Goal: Task Accomplishment & Management: Manage account settings

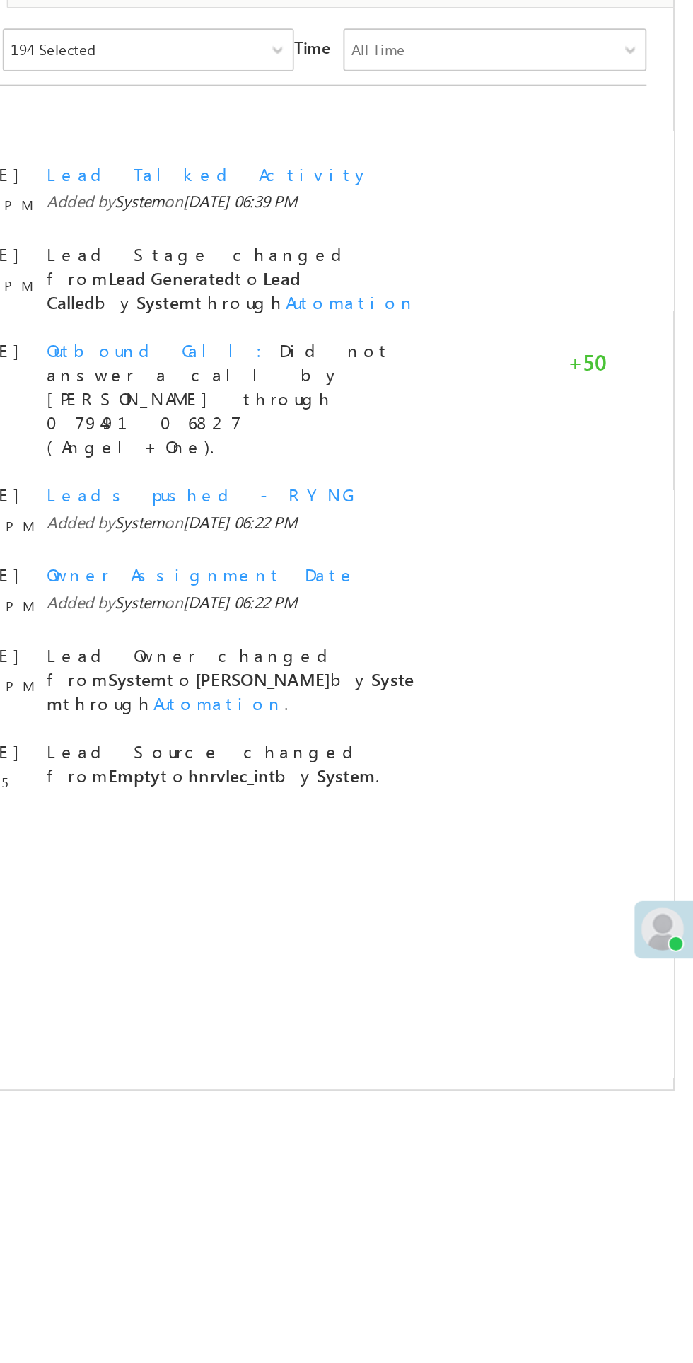
click at [666, 697] on span at bounding box center [672, 696] width 23 height 23
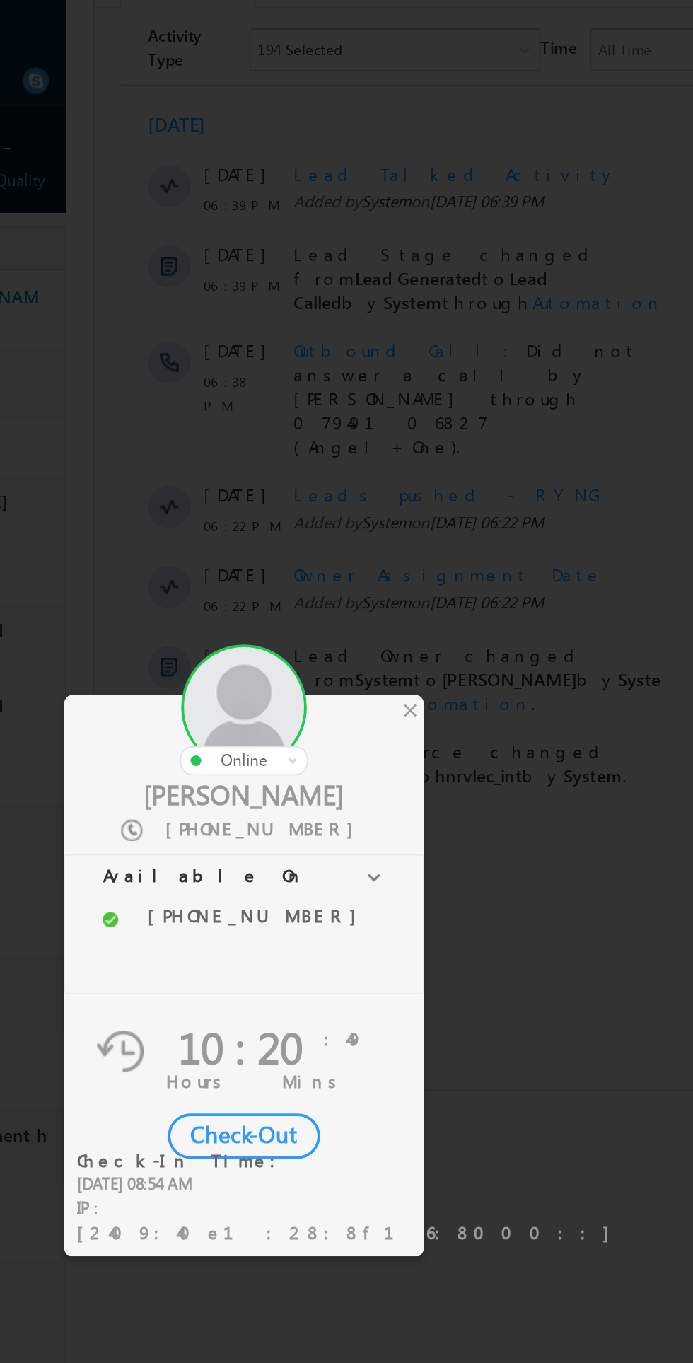
click at [315, 818] on div "Check-Out" at bounding box center [320, 806] width 81 height 24
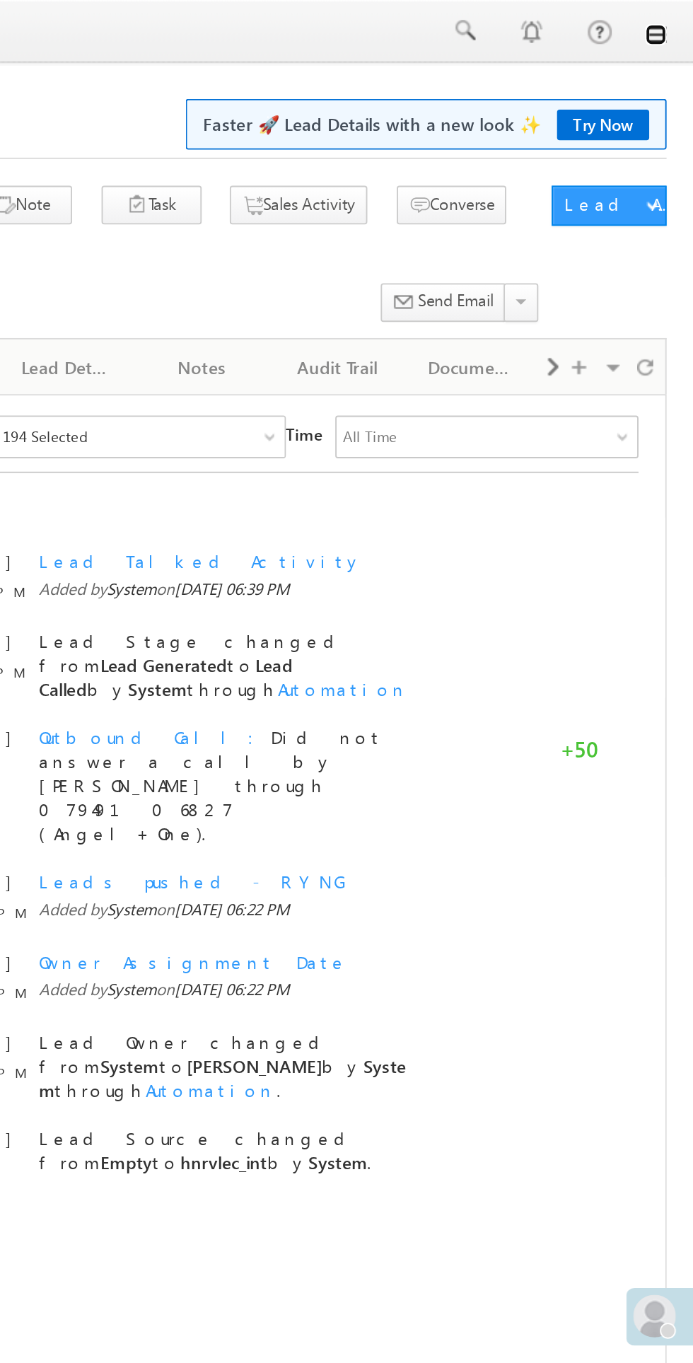
click at [673, 16] on link at bounding box center [673, 18] width 11 height 11
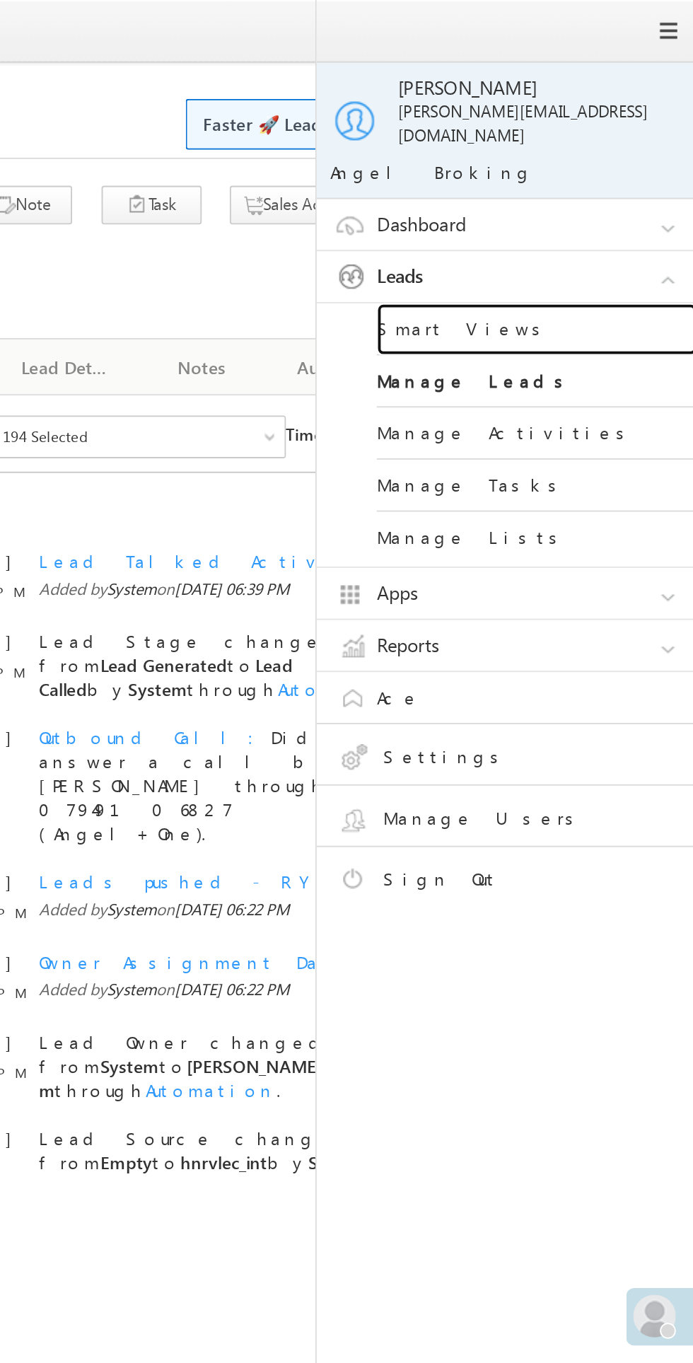
click at [592, 161] on link "Smart Views" at bounding box center [611, 175] width 170 height 28
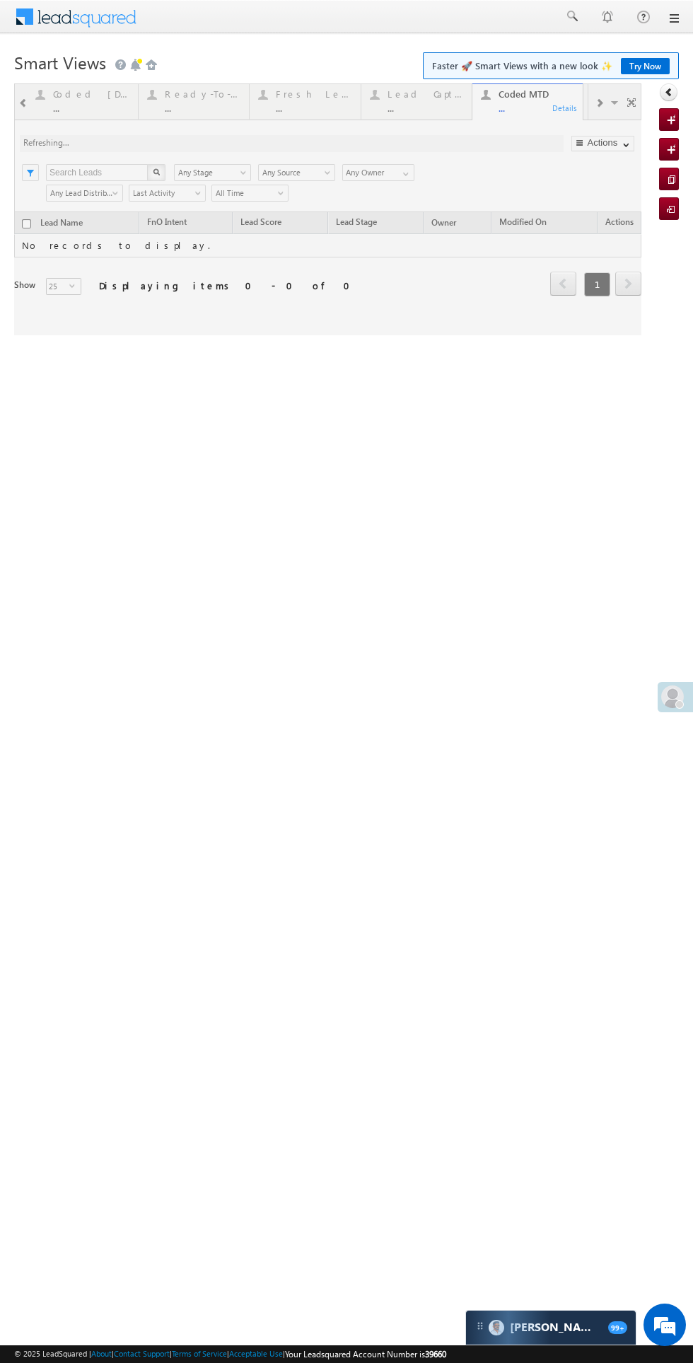
click at [28, 224] on div at bounding box center [327, 209] width 627 height 252
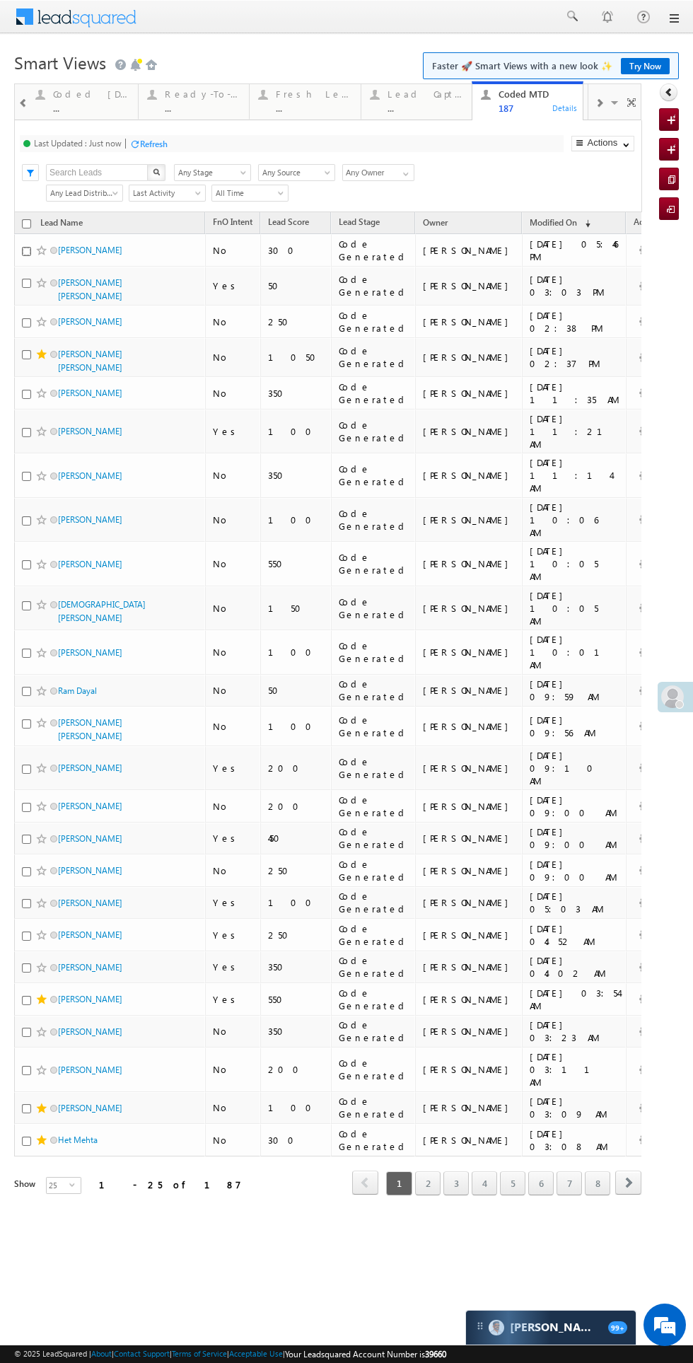
click at [28, 252] on input "checkbox" at bounding box center [26, 251] width 9 height 9
checkbox input "true"
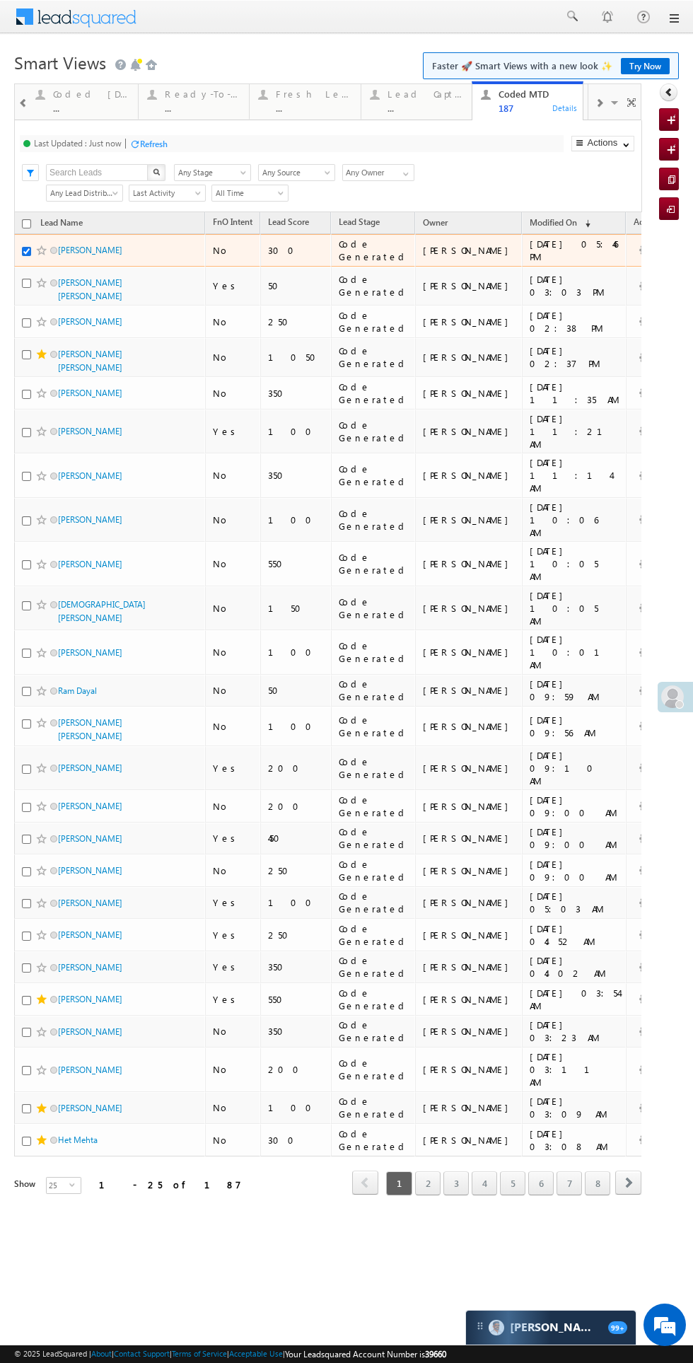
click at [306, 102] on div "Fresh Leads ..." at bounding box center [314, 100] width 76 height 28
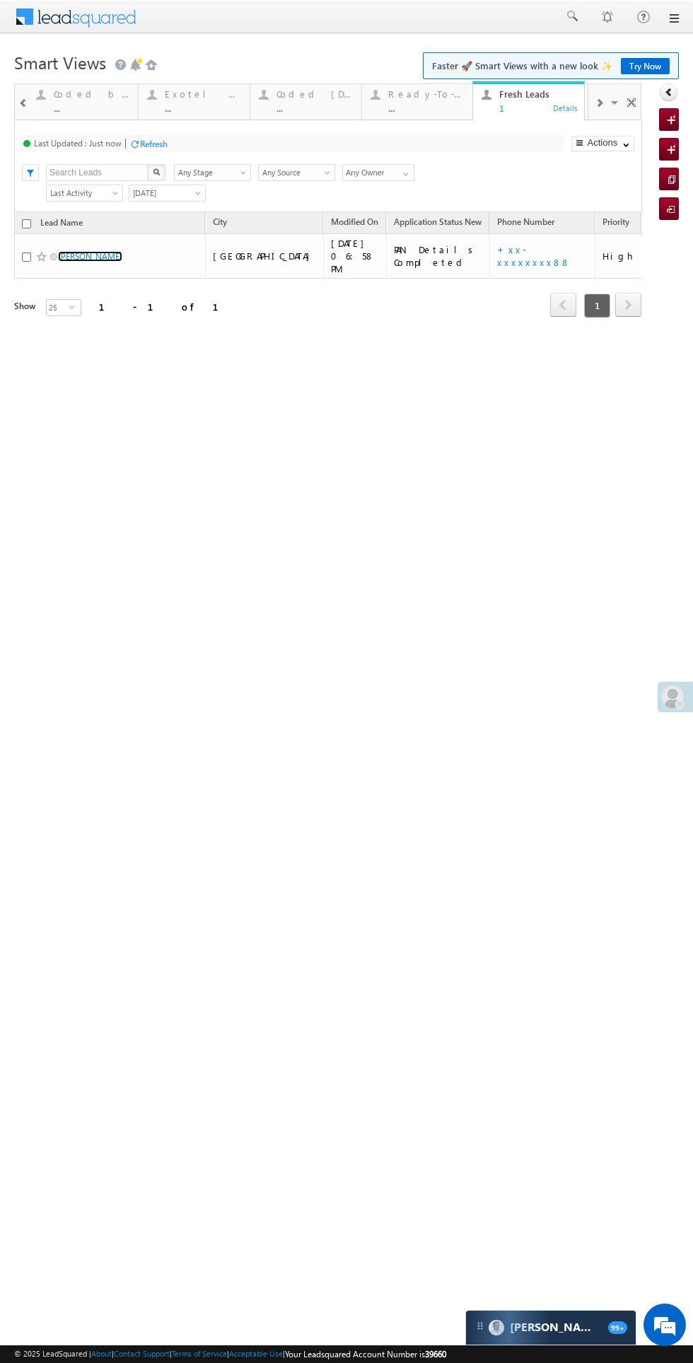
click at [98, 251] on link "Sarvoday Deepak" at bounding box center [90, 256] width 64 height 11
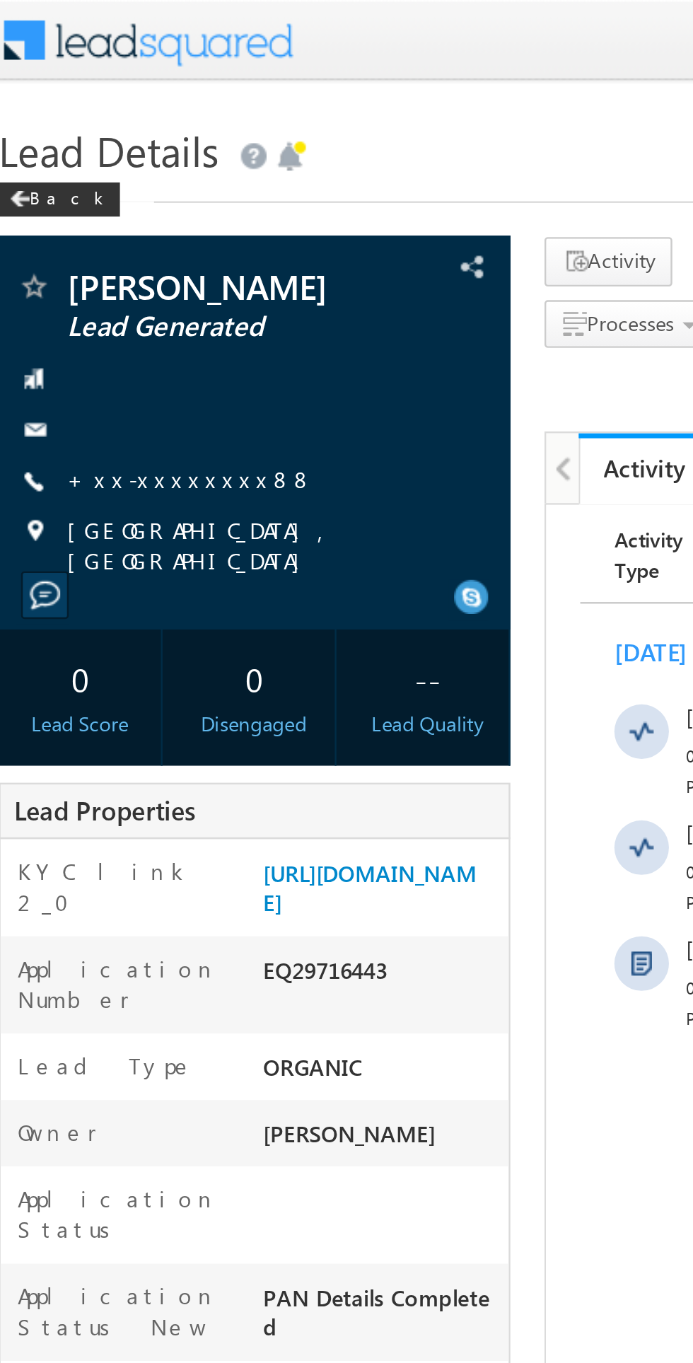
click at [86, 201] on link "+xx-xxxxxxxx88" at bounding box center [93, 198] width 103 height 12
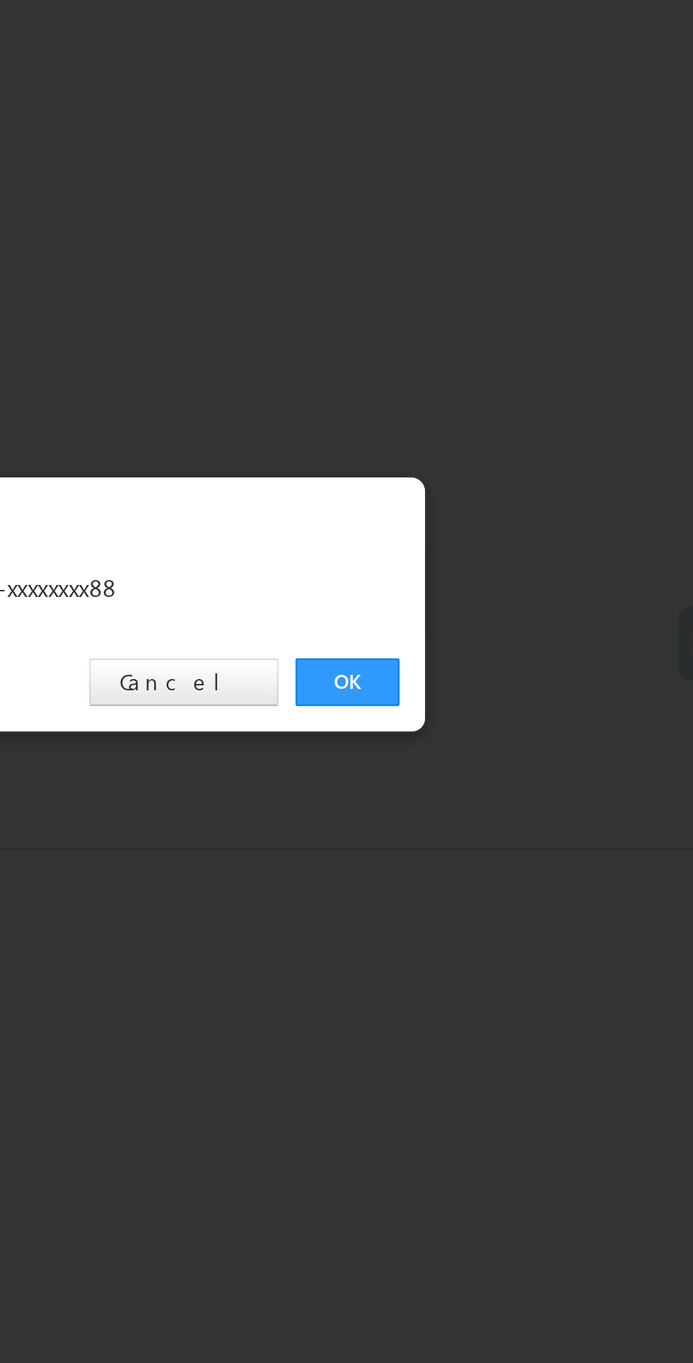
click at [506, 719] on link "OK" at bounding box center [520, 713] width 43 height 20
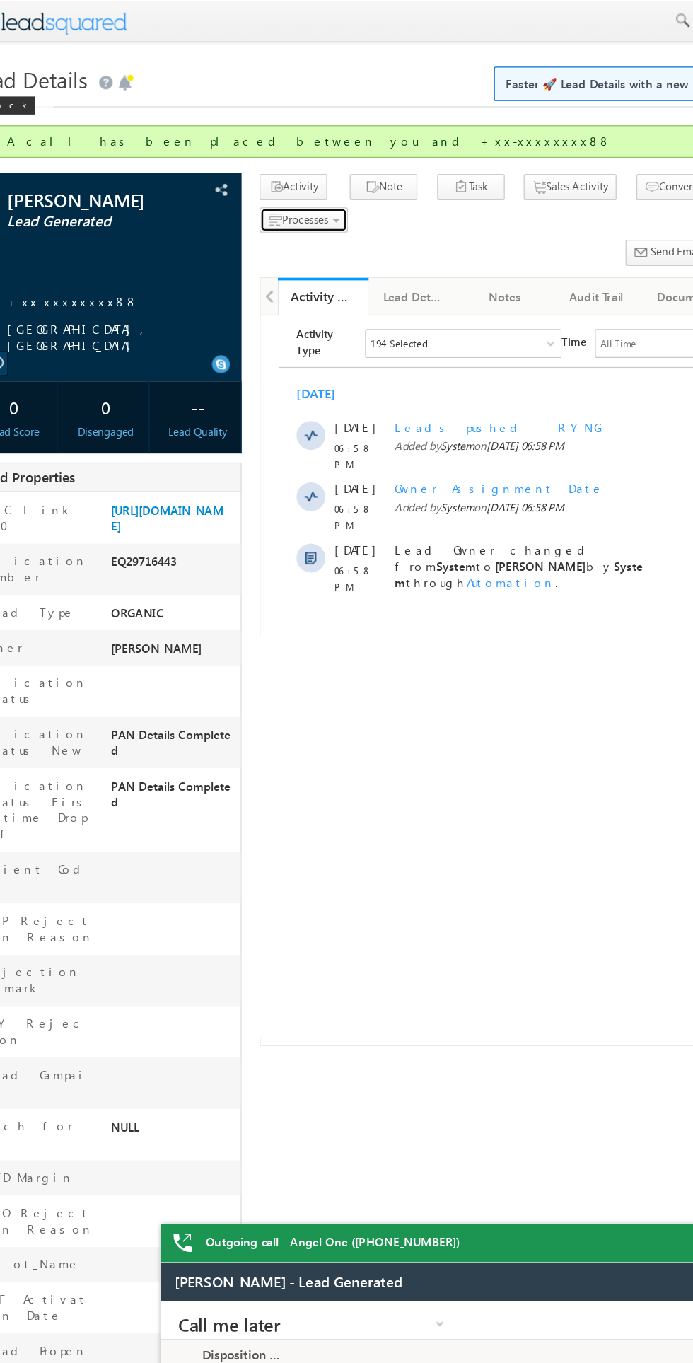
click at [288, 175] on span "Processes" at bounding box center [276, 172] width 36 height 11
click at [0, 0] on span "Not Eligible" at bounding box center [0, 0] width 0 height 0
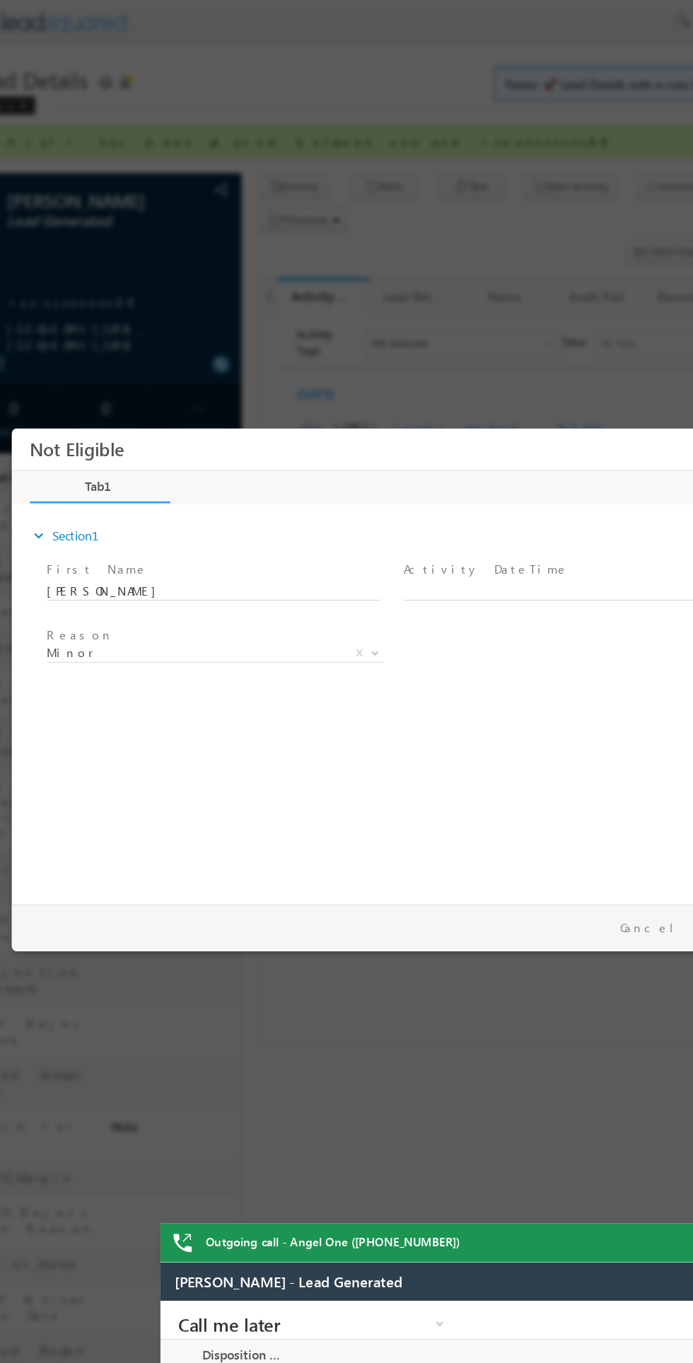
click at [158, 603] on span "Minor" at bounding box center [154, 604] width 230 height 13
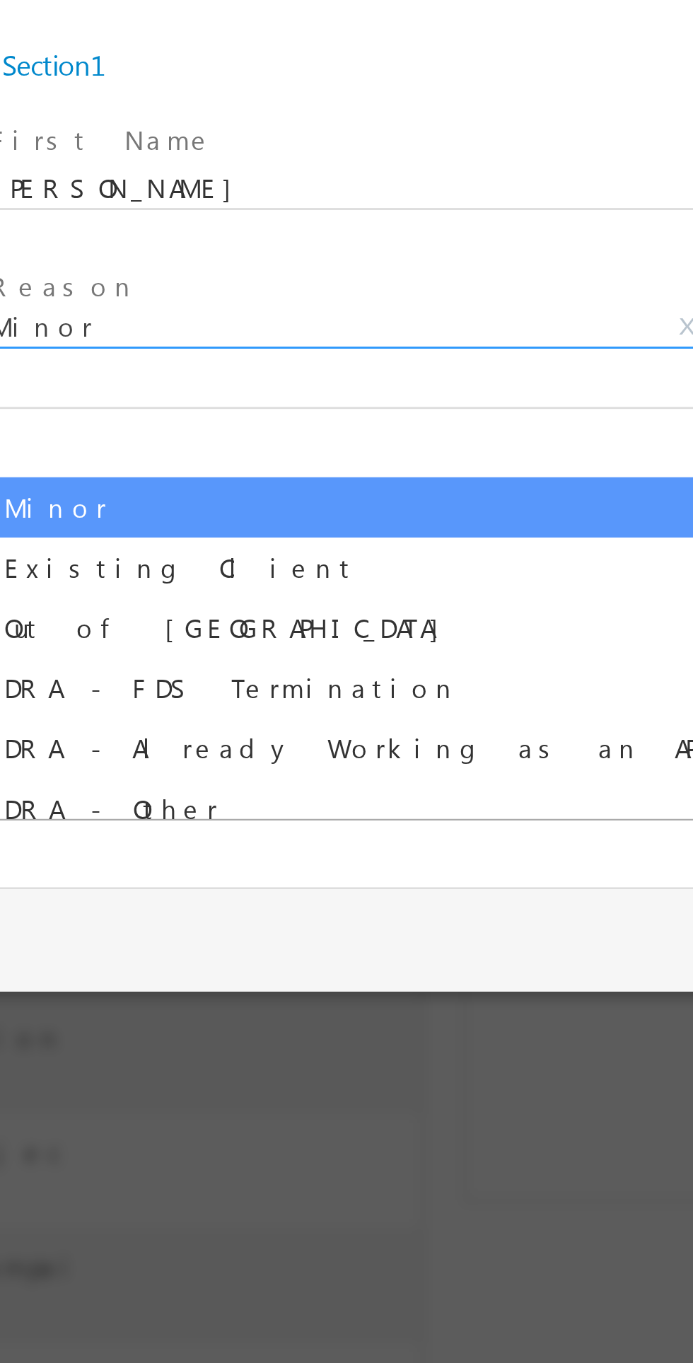
select select "Out of India"
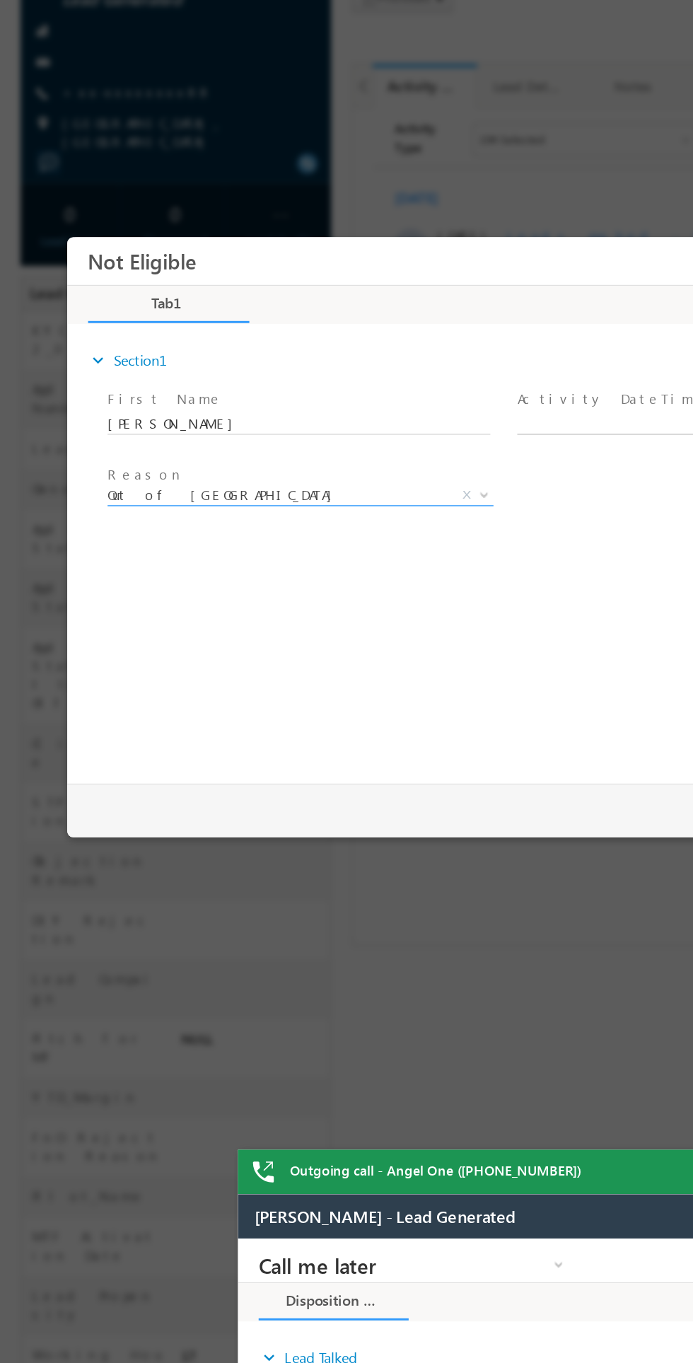
click at [439, 364] on body "Not Eligible ×" at bounding box center [367, 420] width 601 height 367
type input "09/28/25 7:18 PM"
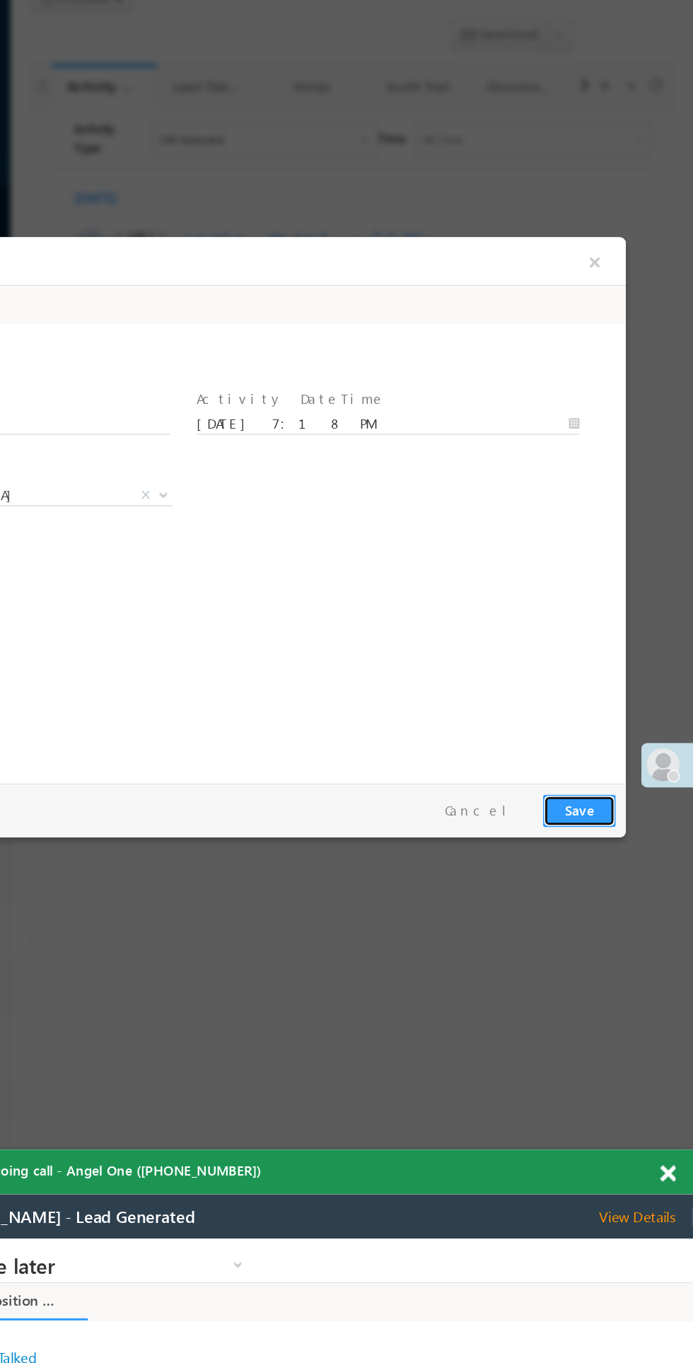
click at [304, 636] on button "Save" at bounding box center [316, 629] width 50 height 22
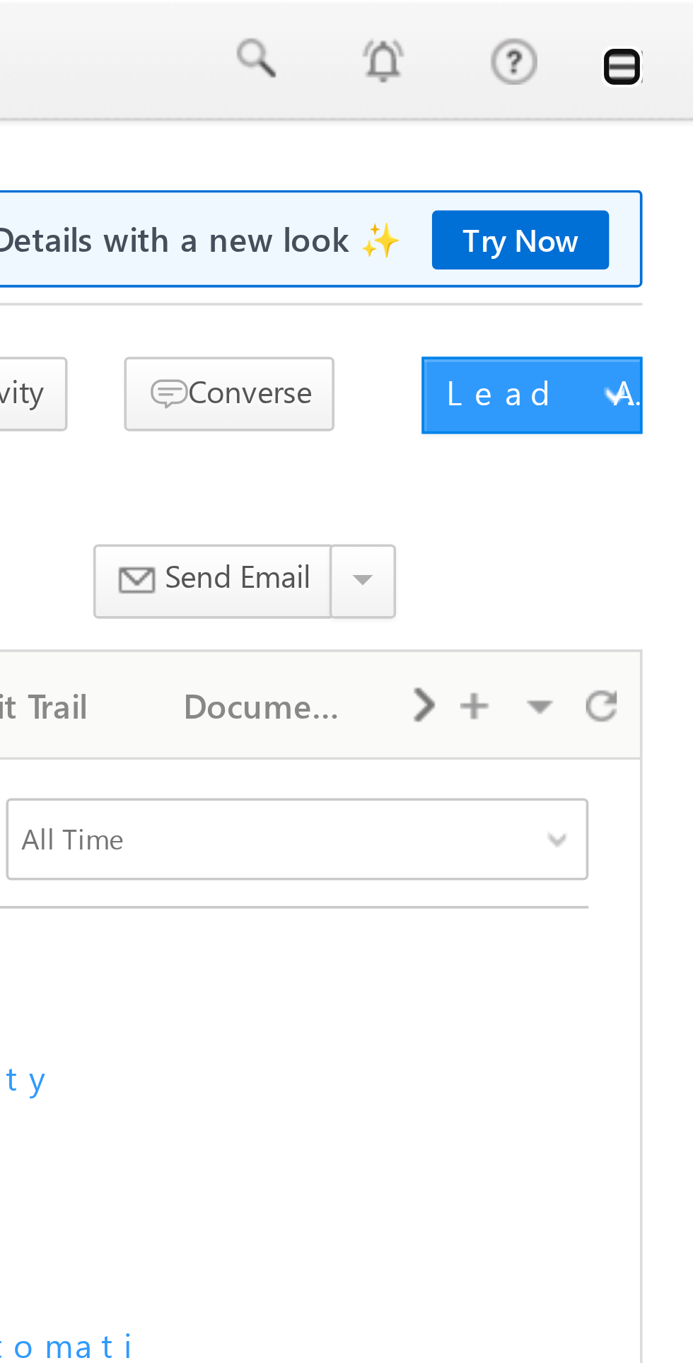
click at [678, 23] on link at bounding box center [673, 18] width 11 height 11
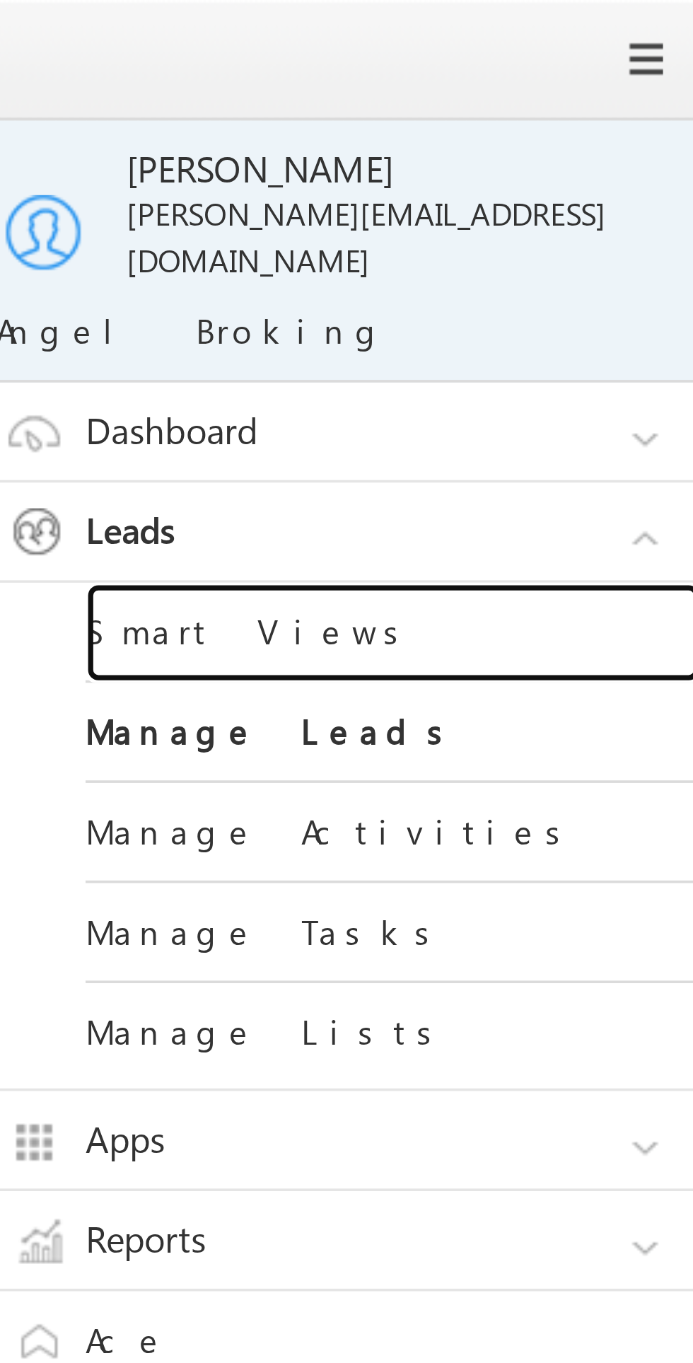
click at [600, 163] on link "Smart Views" at bounding box center [611, 175] width 170 height 28
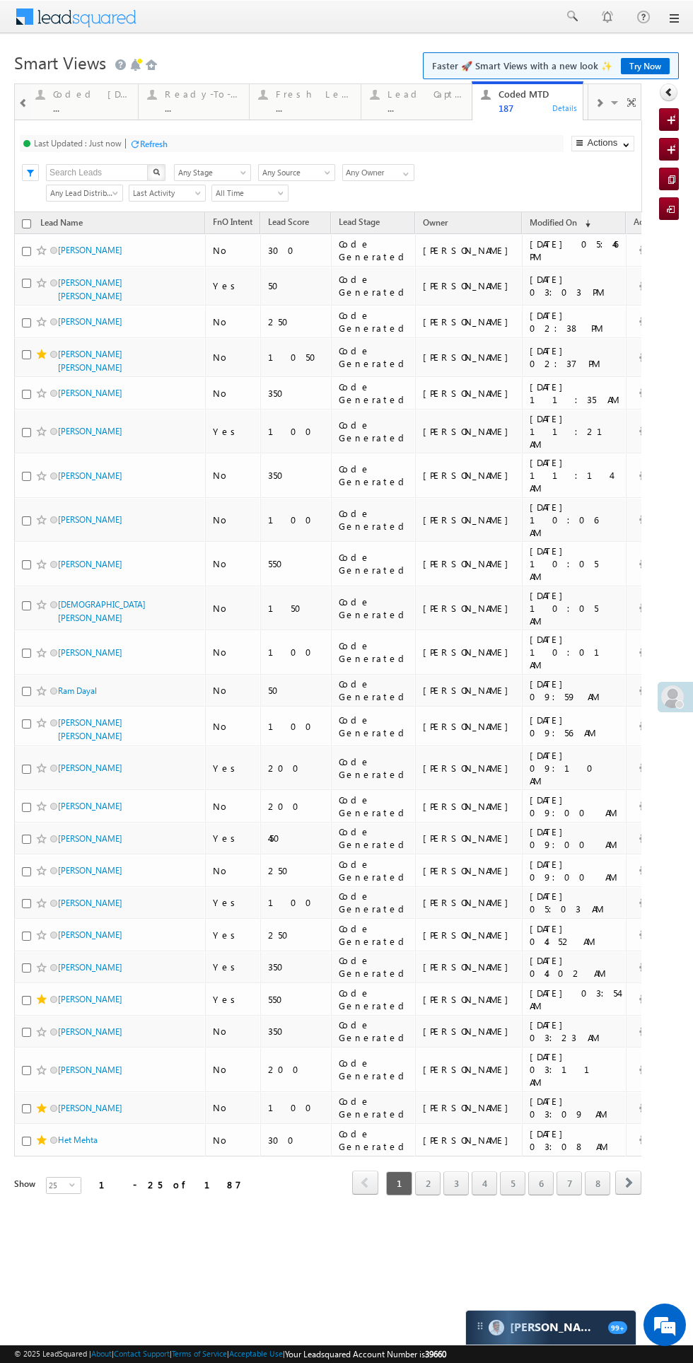
click at [306, 106] on div "..." at bounding box center [314, 108] width 76 height 11
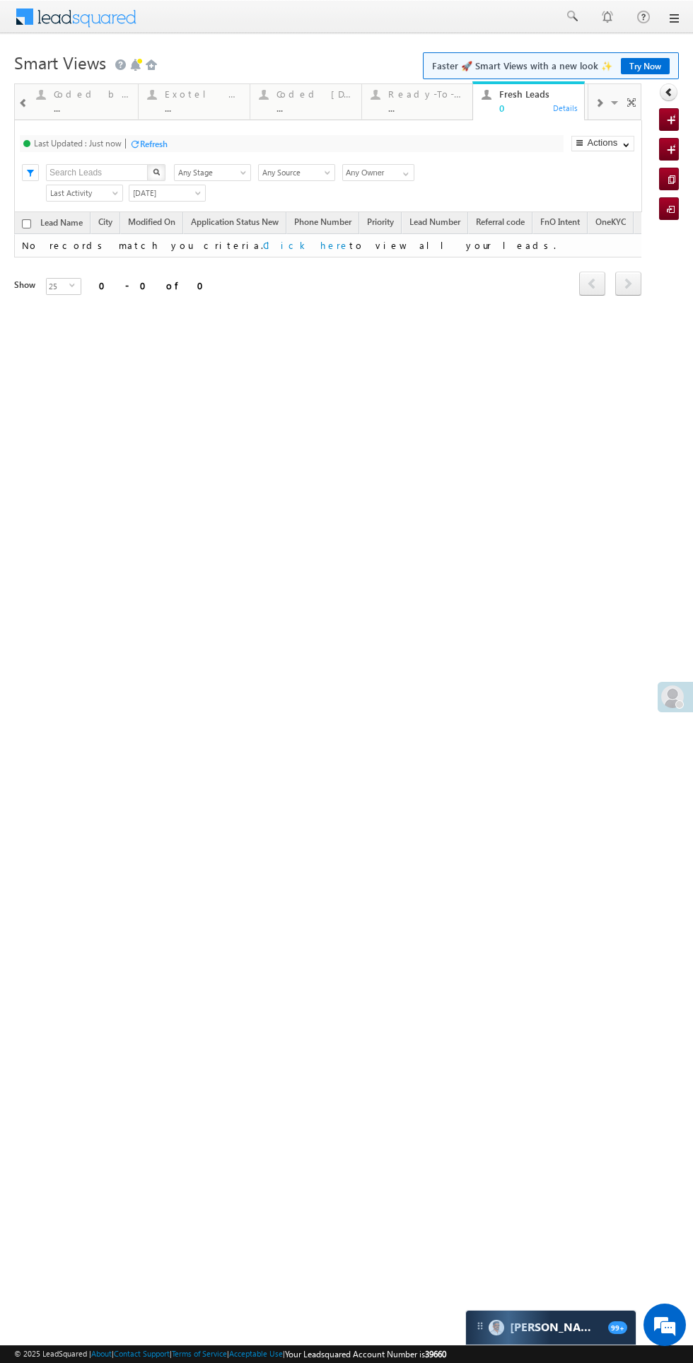
click at [306, 105] on div "..." at bounding box center [315, 108] width 76 height 11
